Goal: Task Accomplishment & Management: Manage account settings

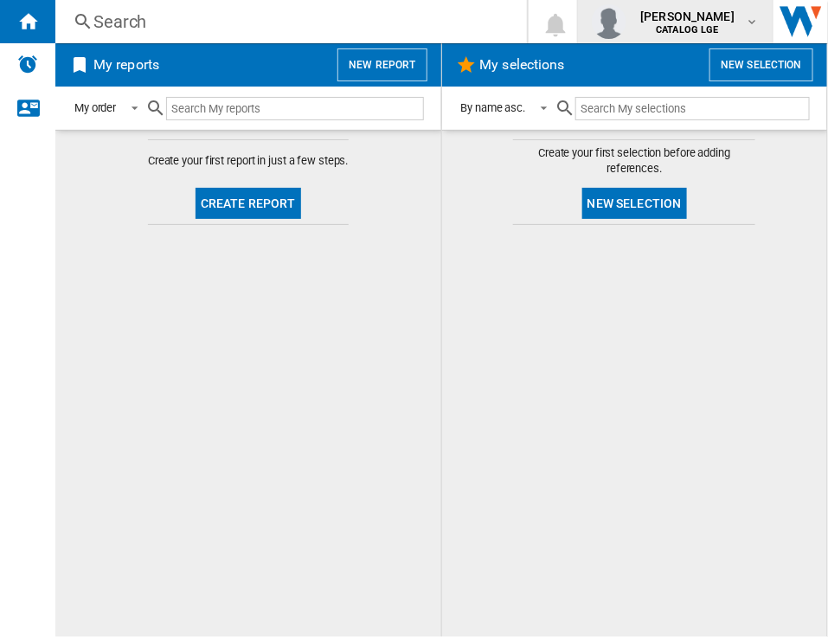
click at [697, 16] on span "[PERSON_NAME]" at bounding box center [687, 16] width 94 height 17
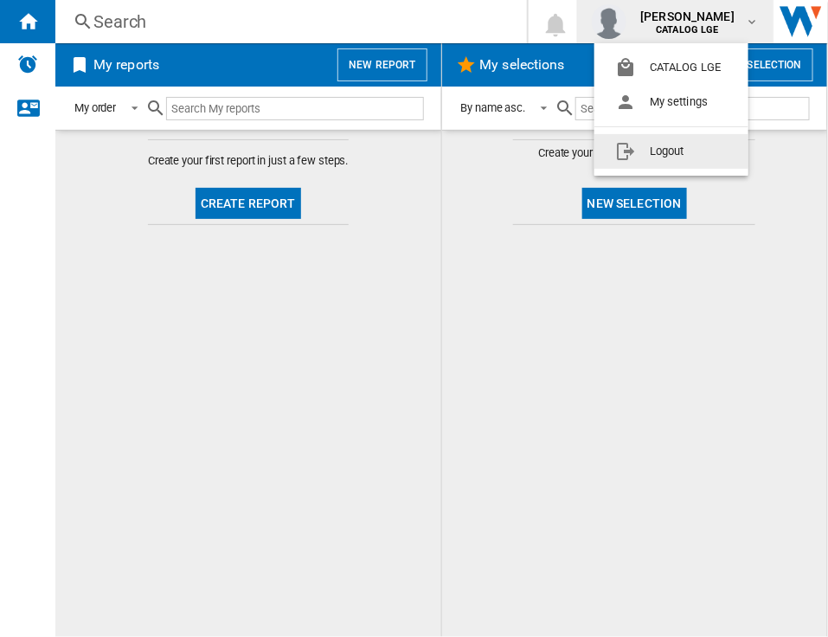
click at [681, 157] on button "Logout" at bounding box center [672, 151] width 154 height 35
